Goal: Information Seeking & Learning: Learn about a topic

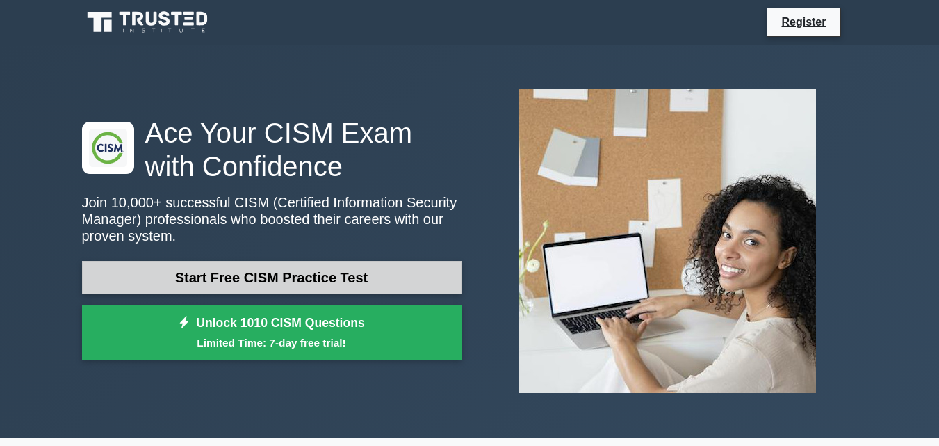
click at [276, 273] on link "Start Free CISM Practice Test" at bounding box center [272, 277] width 380 height 33
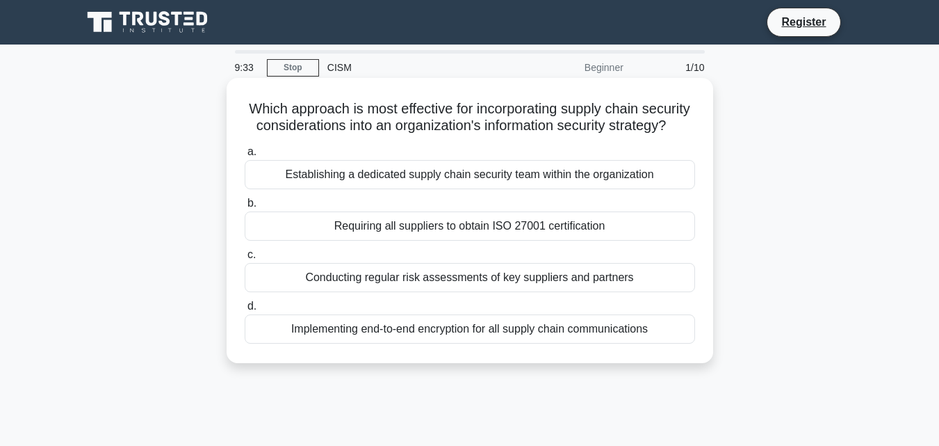
click at [334, 292] on div "Conducting regular risk assessments of key suppliers and partners" at bounding box center [470, 277] width 451 height 29
click at [245, 259] on input "c. Conducting regular risk assessments of key suppliers and partners" at bounding box center [245, 254] width 0 height 9
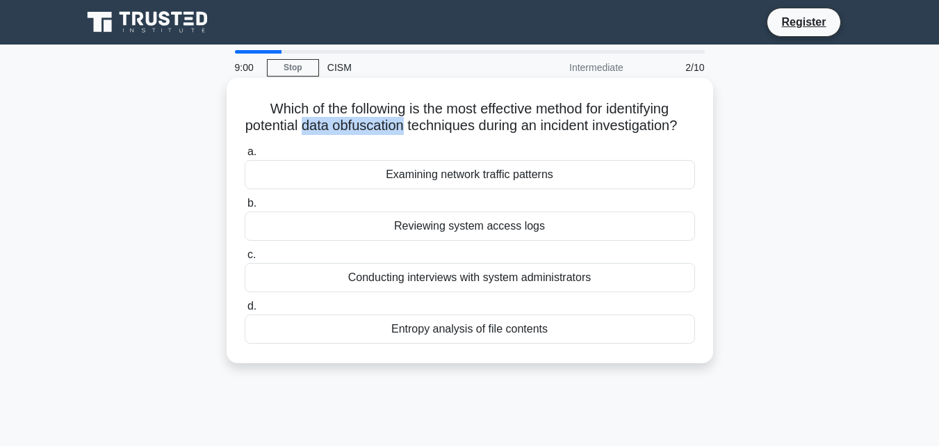
drag, startPoint x: 307, startPoint y: 127, endPoint x: 409, endPoint y: 131, distance: 101.6
click at [409, 131] on h5 "Which of the following is the most effective method for identifying potential d…" at bounding box center [469, 117] width 453 height 35
copy h5 "data obfuscation"
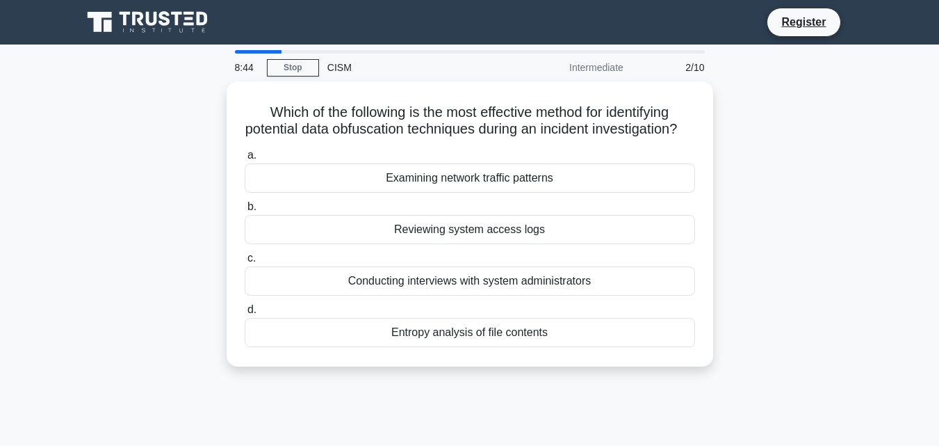
click at [170, 191] on div "Which of the following is the most effective method for identifying potential d…" at bounding box center [470, 232] width 793 height 302
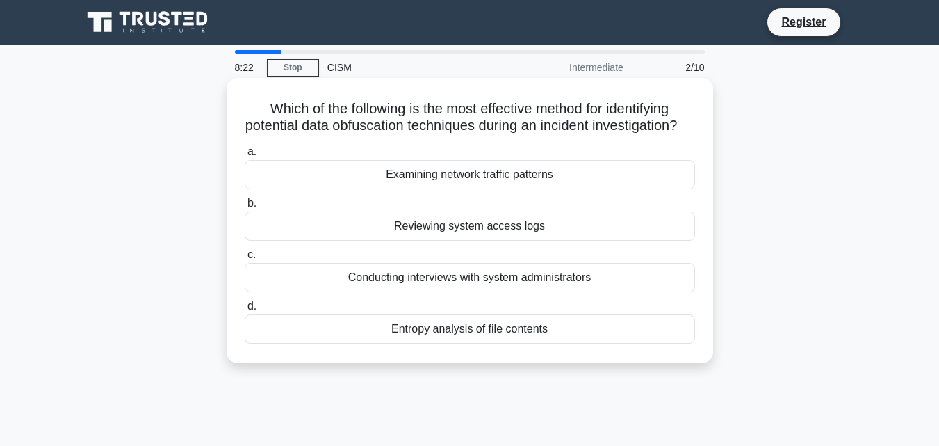
click at [411, 343] on div "Entropy analysis of file contents" at bounding box center [470, 328] width 451 height 29
click at [245, 311] on input "d. Entropy analysis of file contents" at bounding box center [245, 306] width 0 height 9
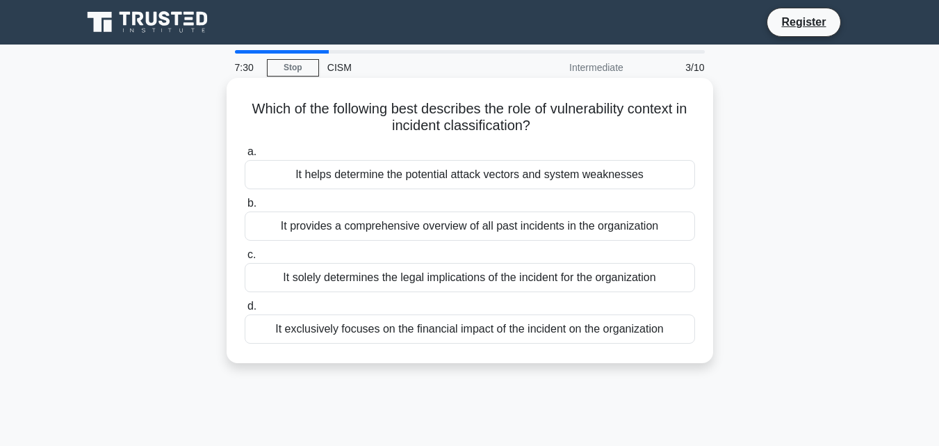
click at [358, 177] on div "It helps determine the potential attack vectors and system weaknesses" at bounding box center [470, 174] width 451 height 29
click at [245, 156] on input "a. It helps determine the potential attack vectors and system weaknesses" at bounding box center [245, 151] width 0 height 9
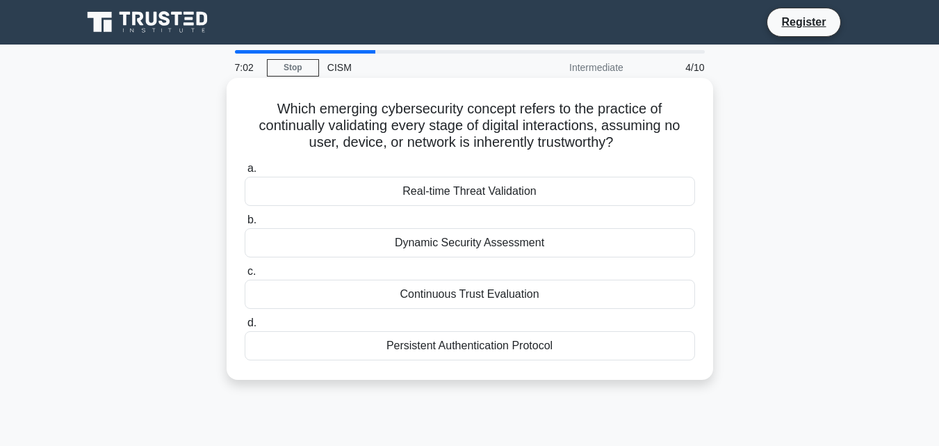
click at [435, 293] on div "Continuous Trust Evaluation" at bounding box center [470, 293] width 451 height 29
click at [245, 276] on input "c. Continuous Trust Evaluation" at bounding box center [245, 271] width 0 height 9
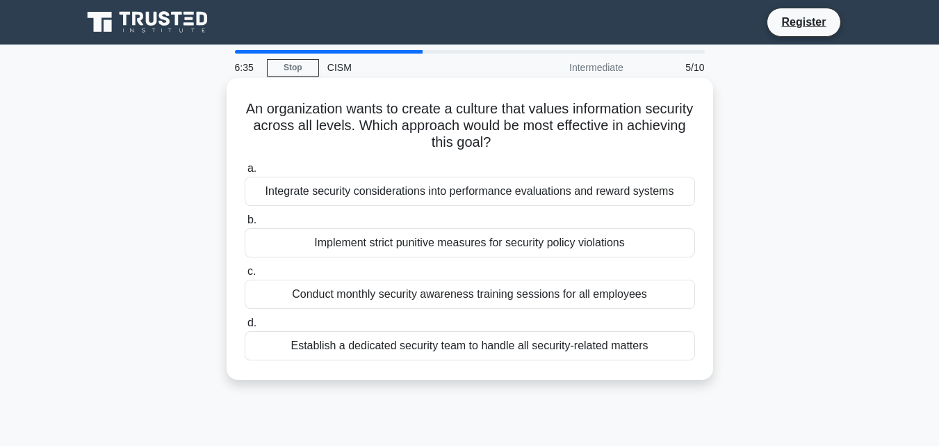
click at [427, 295] on div "Conduct monthly security awareness training sessions for all employees" at bounding box center [470, 293] width 451 height 29
click at [245, 276] on input "c. Conduct monthly security awareness training sessions for all employees" at bounding box center [245, 271] width 0 height 9
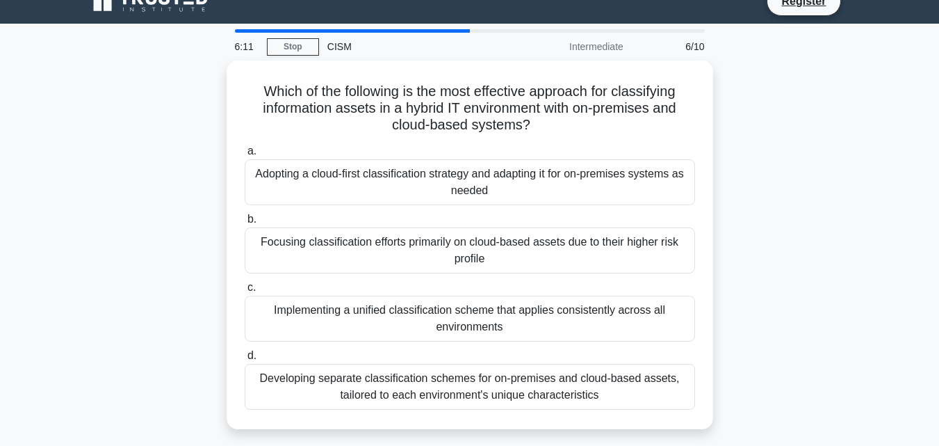
scroll to position [33, 0]
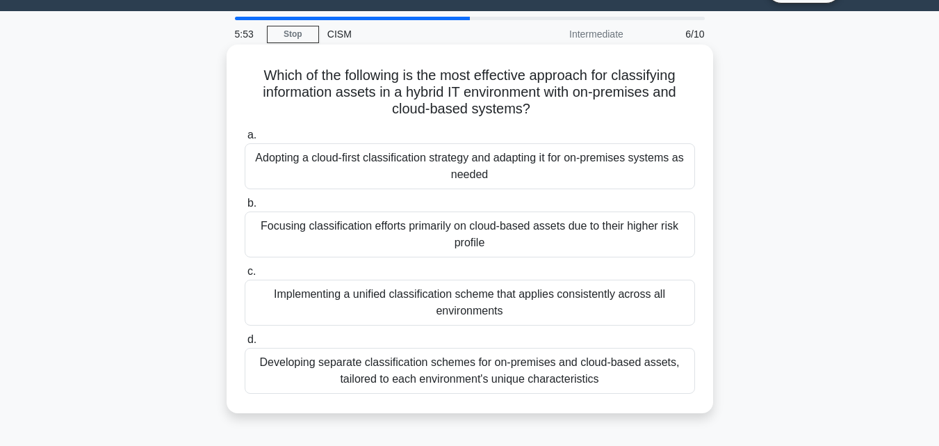
click at [346, 373] on div "Developing separate classification schemes for on-premises and cloud-based asse…" at bounding box center [470, 371] width 451 height 46
click at [245, 344] on input "d. Developing separate classification schemes for on-premises and cloud-based a…" at bounding box center [245, 339] width 0 height 9
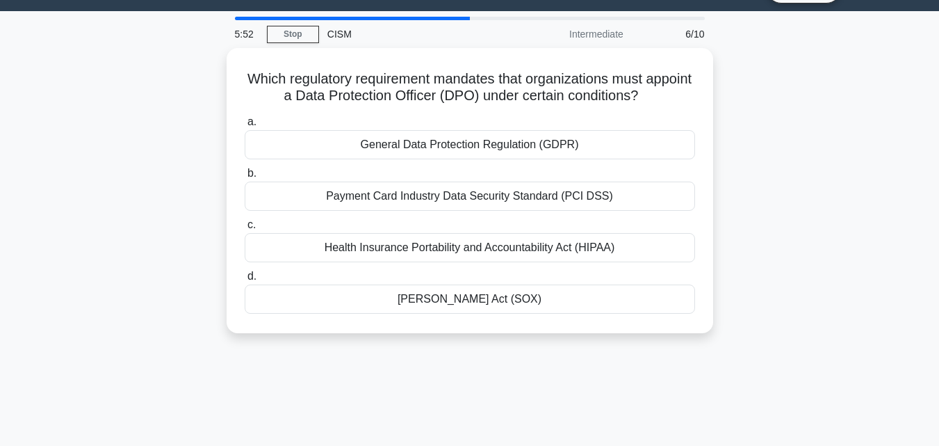
scroll to position [0, 0]
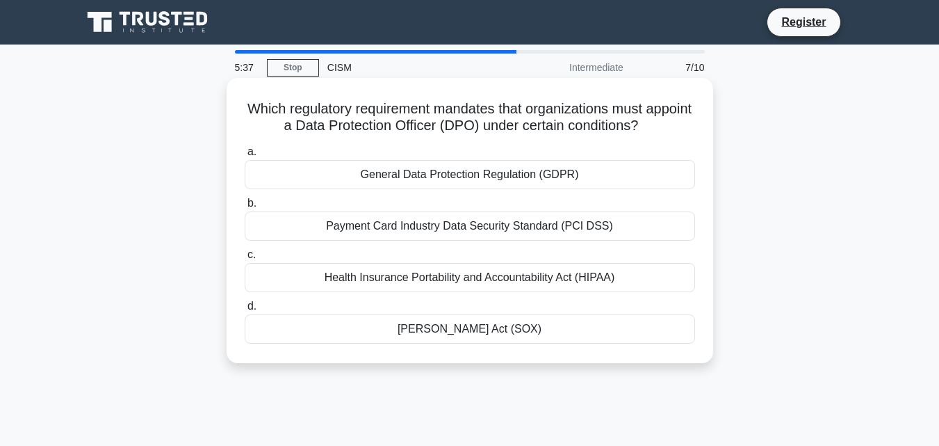
click at [428, 169] on div "General Data Protection Regulation (GDPR)" at bounding box center [470, 174] width 451 height 29
click at [245, 156] on input "a. General Data Protection Regulation (GDPR)" at bounding box center [245, 151] width 0 height 9
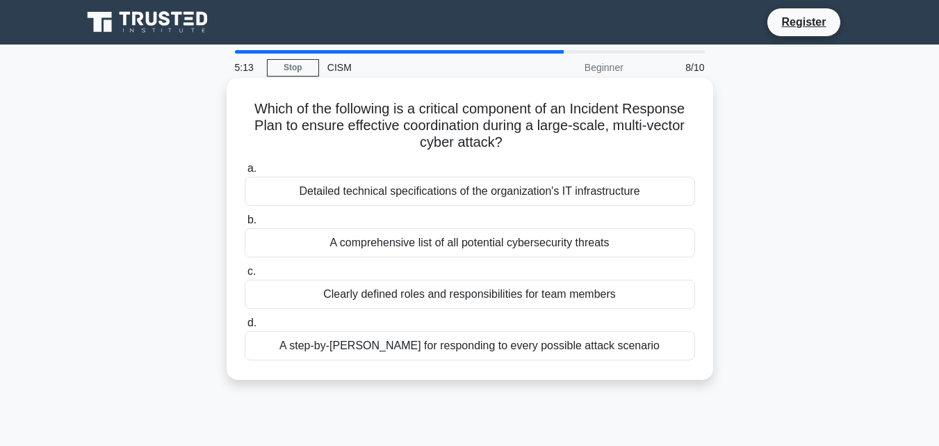
click at [400, 293] on div "Clearly defined roles and responsibilities for team members" at bounding box center [470, 293] width 451 height 29
click at [245, 276] on input "c. Clearly defined roles and responsibilities for team members" at bounding box center [245, 271] width 0 height 9
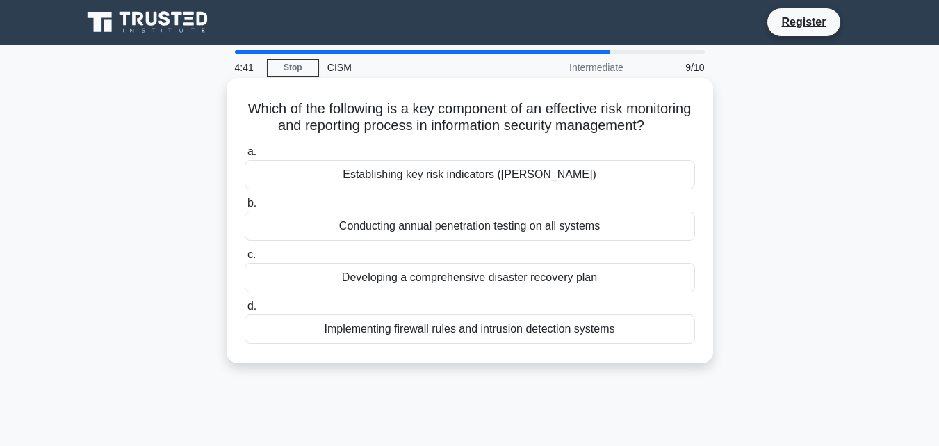
click at [443, 189] on div "Establishing key risk indicators (KRIs)" at bounding box center [470, 174] width 451 height 29
click at [245, 156] on input "a. Establishing key risk indicators (KRIs)" at bounding box center [245, 151] width 0 height 9
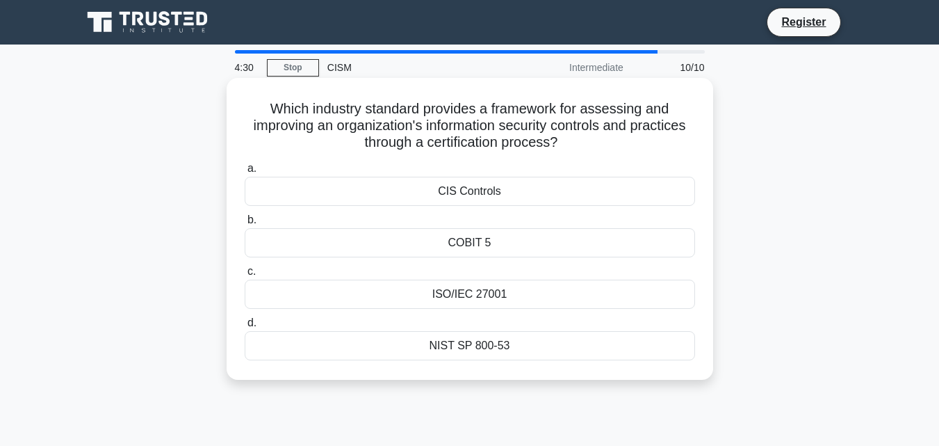
click at [426, 294] on div "ISO/IEC 27001" at bounding box center [470, 293] width 451 height 29
click at [245, 276] on input "c. ISO/IEC 27001" at bounding box center [245, 271] width 0 height 9
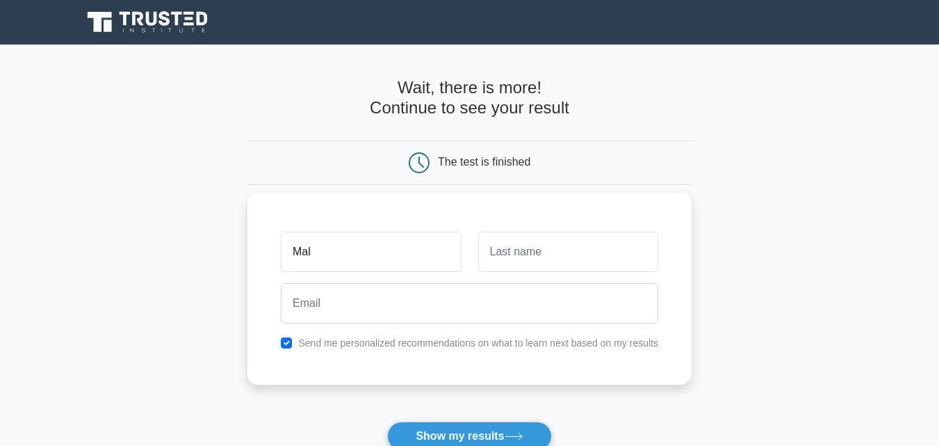
type input "Mal"
type input "Rat"
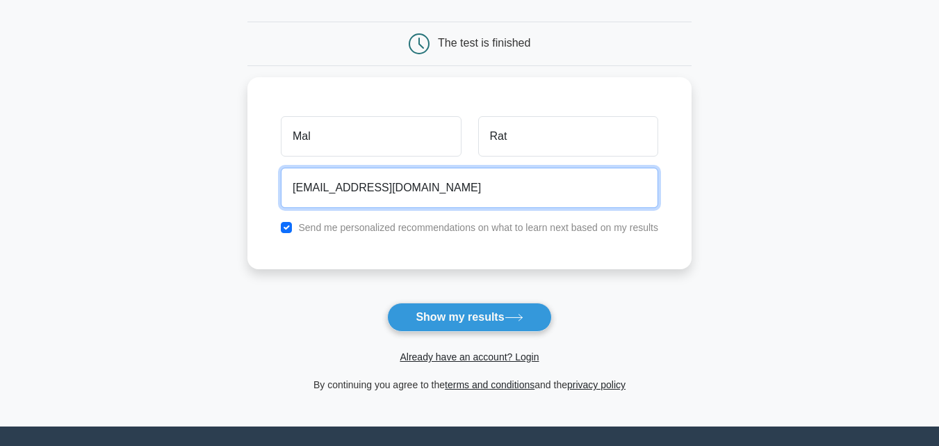
scroll to position [122, 0]
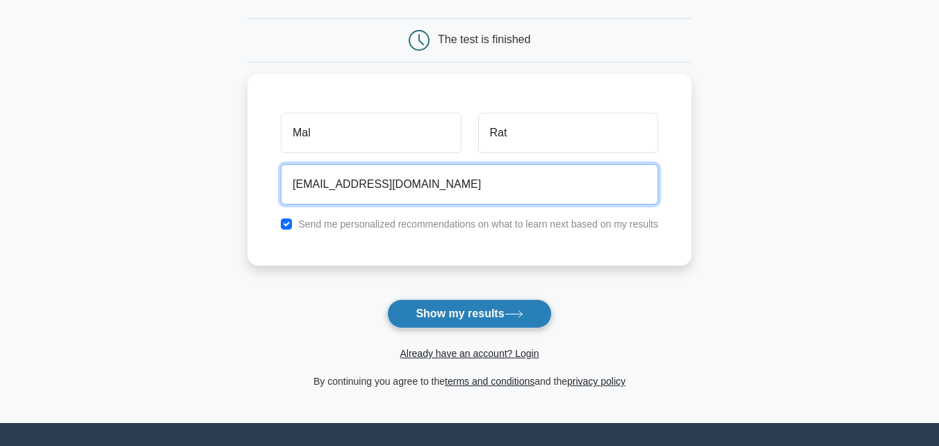
type input "malakarm@gmail.com"
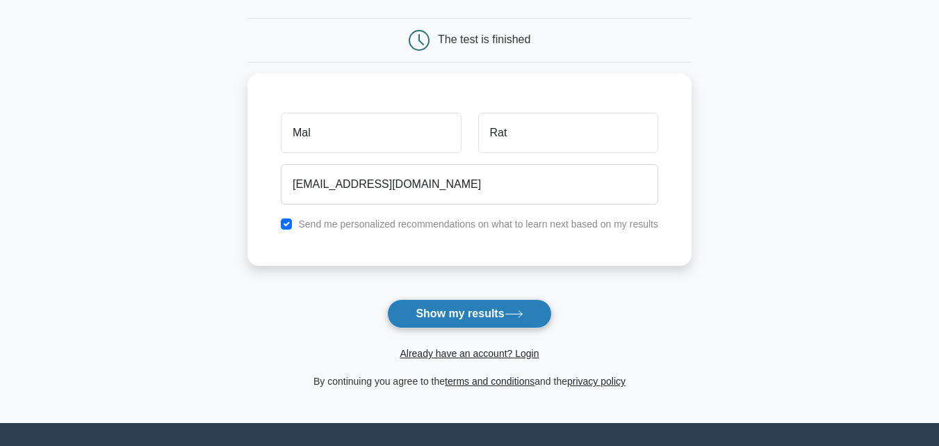
click at [461, 316] on button "Show my results" at bounding box center [469, 313] width 164 height 29
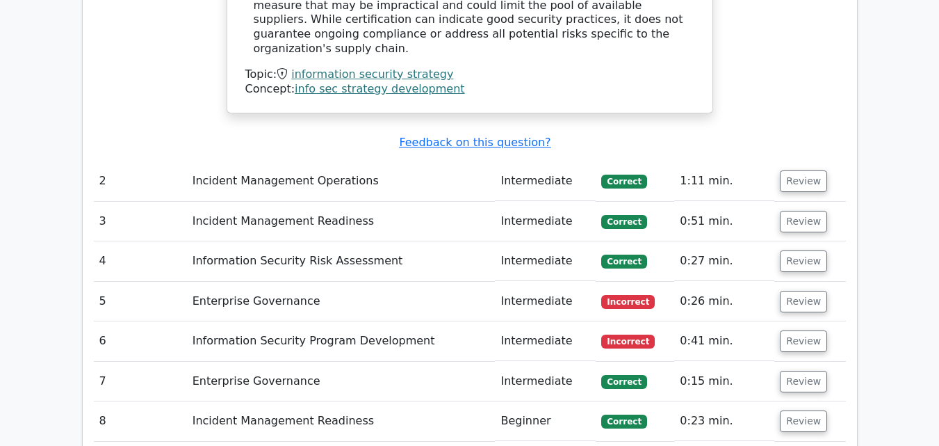
scroll to position [1927, 0]
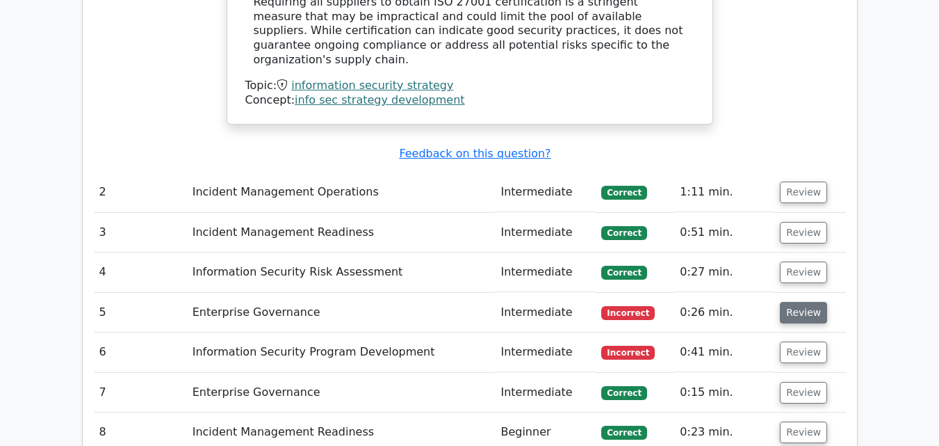
click at [797, 302] on button "Review" at bounding box center [803, 313] width 47 height 22
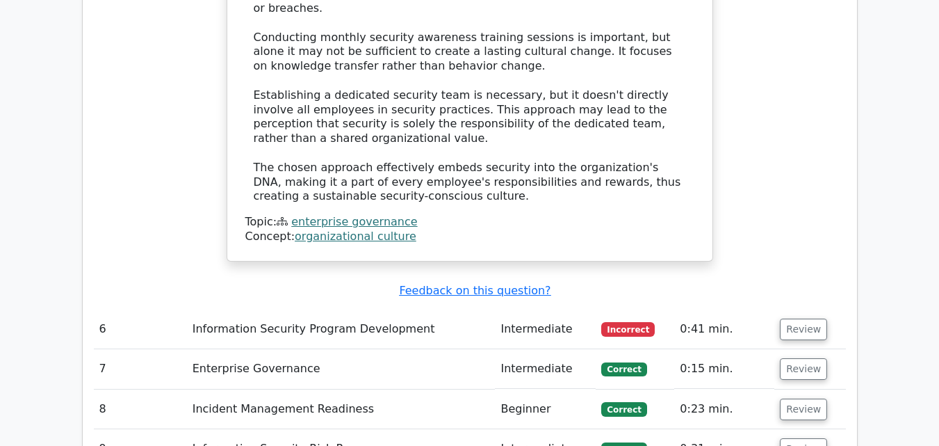
scroll to position [2862, 0]
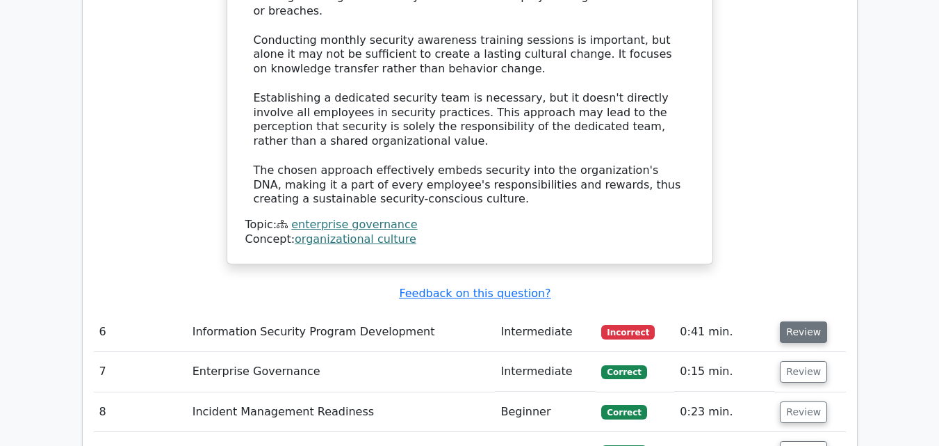
click at [818, 321] on button "Review" at bounding box center [803, 332] width 47 height 22
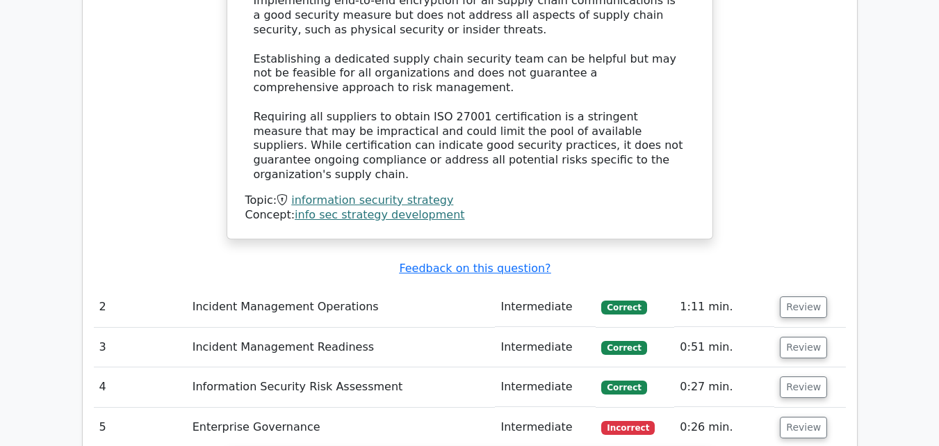
scroll to position [1792, 0]
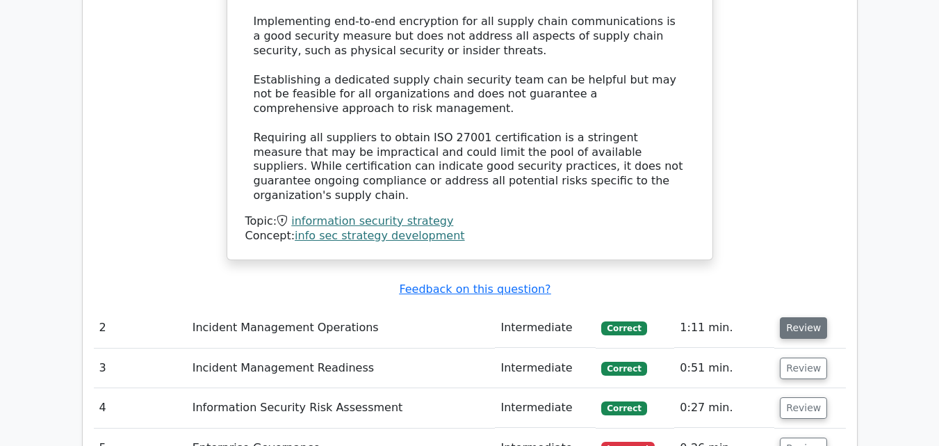
click at [802, 317] on button "Review" at bounding box center [803, 328] width 47 height 22
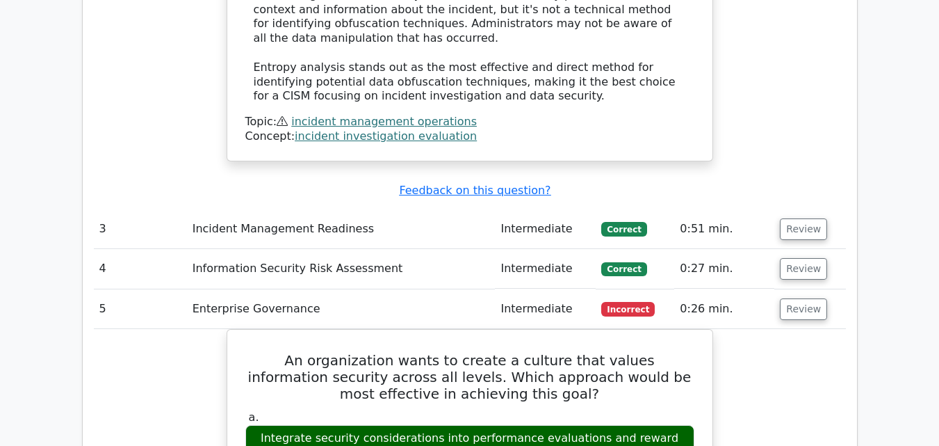
scroll to position [2710, 0]
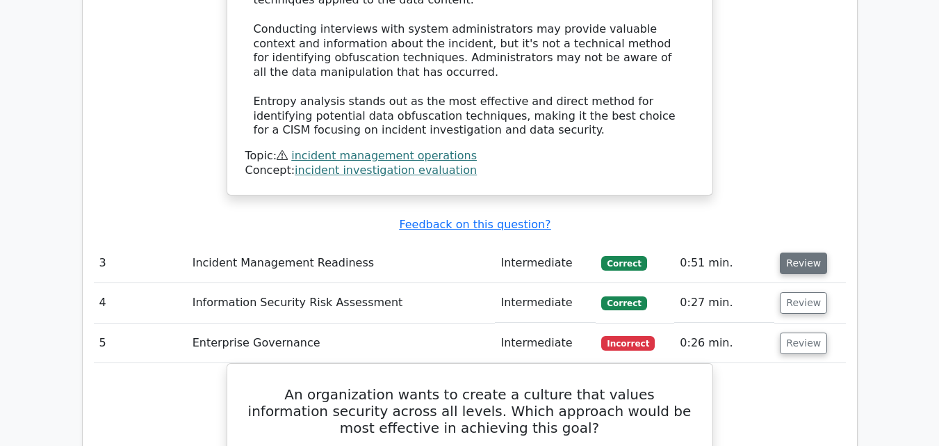
click at [790, 252] on button "Review" at bounding box center [803, 263] width 47 height 22
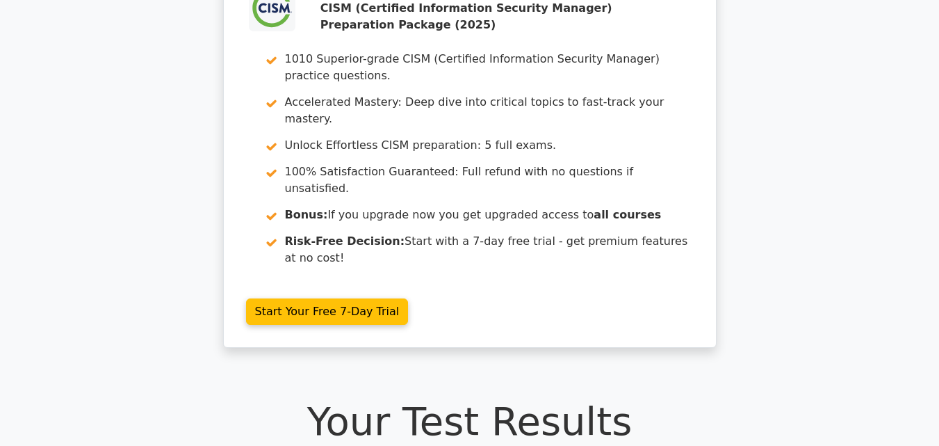
scroll to position [0, 0]
